Goal: Check status: Check status

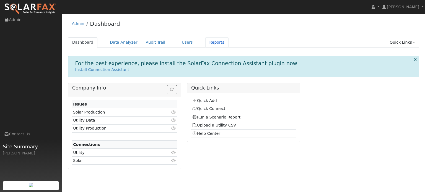
click at [205, 44] on link "Reports" at bounding box center [216, 42] width 23 height 10
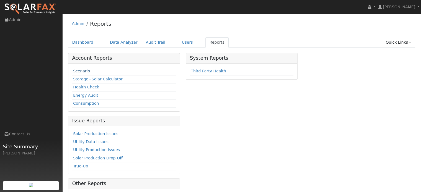
click at [78, 71] on link "Scenario" at bounding box center [81, 71] width 17 height 4
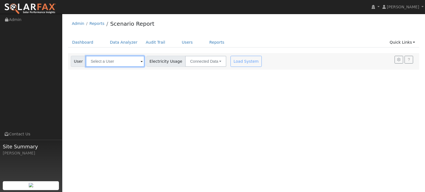
click at [111, 62] on input "text" at bounding box center [115, 61] width 59 height 11
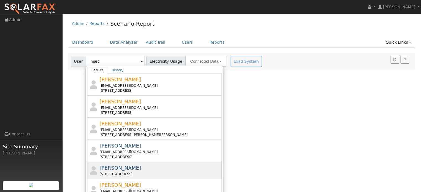
click at [110, 168] on span "[PERSON_NAME]" at bounding box center [121, 168] width 42 height 6
type input "[PERSON_NAME]"
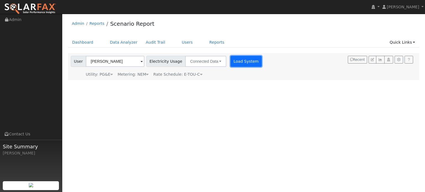
click at [237, 65] on button "Load System" at bounding box center [246, 61] width 32 height 11
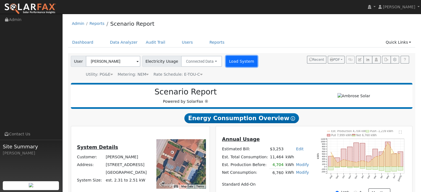
click at [226, 64] on button "Load System" at bounding box center [242, 61] width 32 height 11
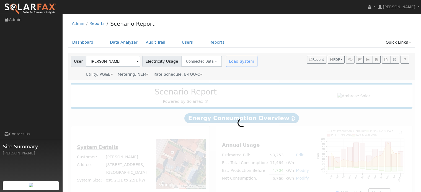
radio input "true"
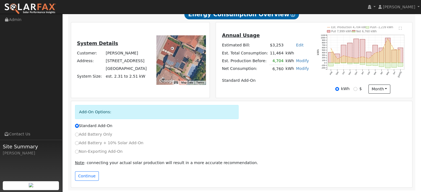
scroll to position [104, 0]
click at [81, 177] on button "Continue" at bounding box center [87, 175] width 24 height 9
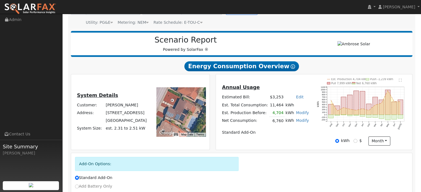
scroll to position [55, 0]
